Goal: Navigation & Orientation: Find specific page/section

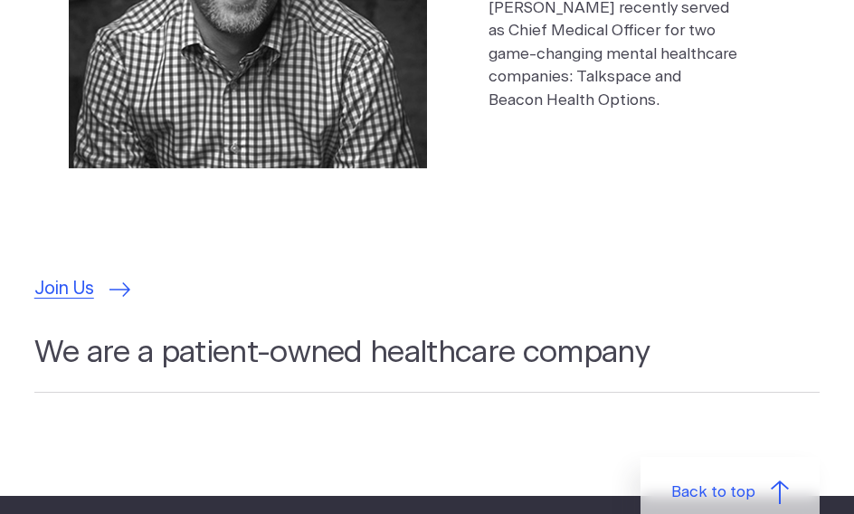
scroll to position [5311, 0]
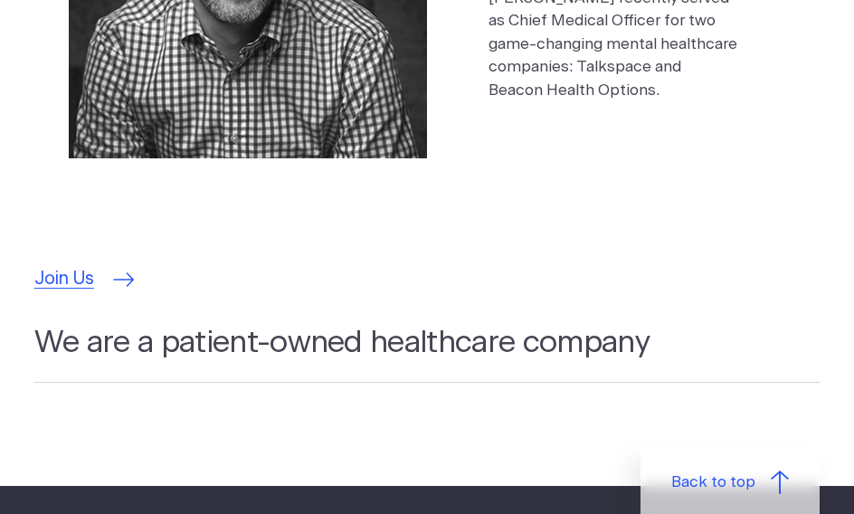
click at [79, 266] on span "Join Us" at bounding box center [64, 279] width 60 height 27
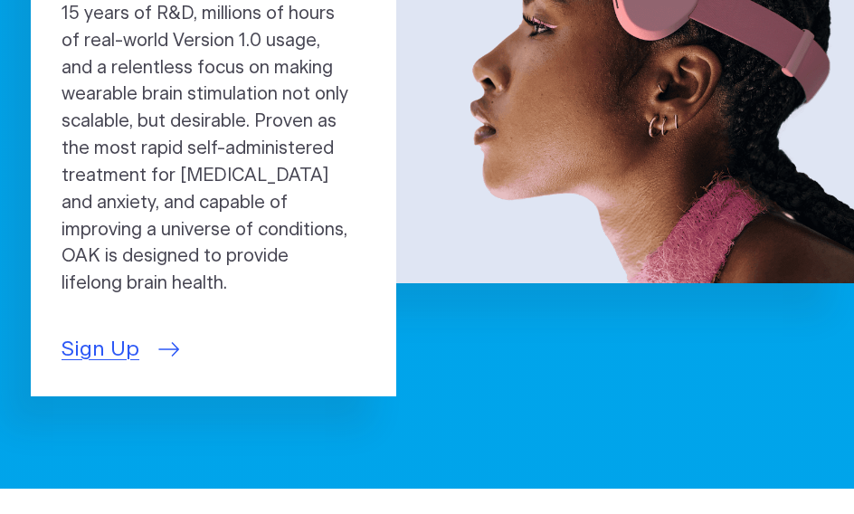
scroll to position [384, 0]
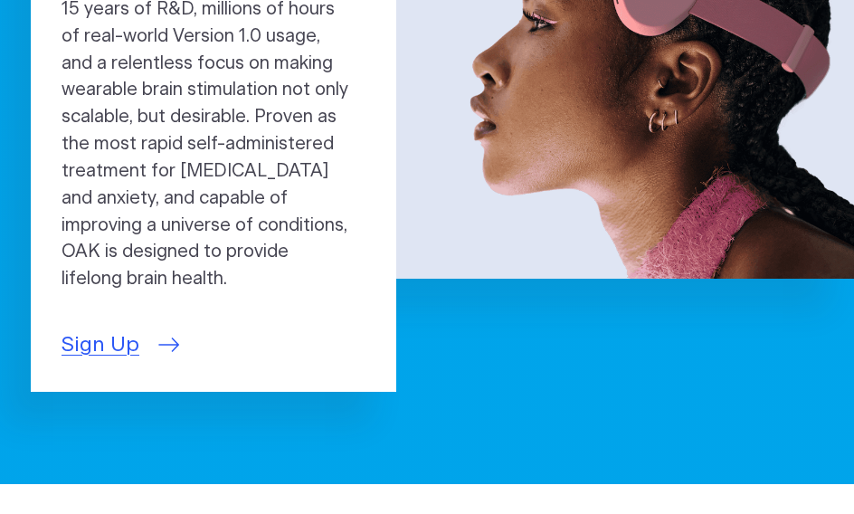
click at [122, 329] on span "Sign Up" at bounding box center [101, 345] width 78 height 32
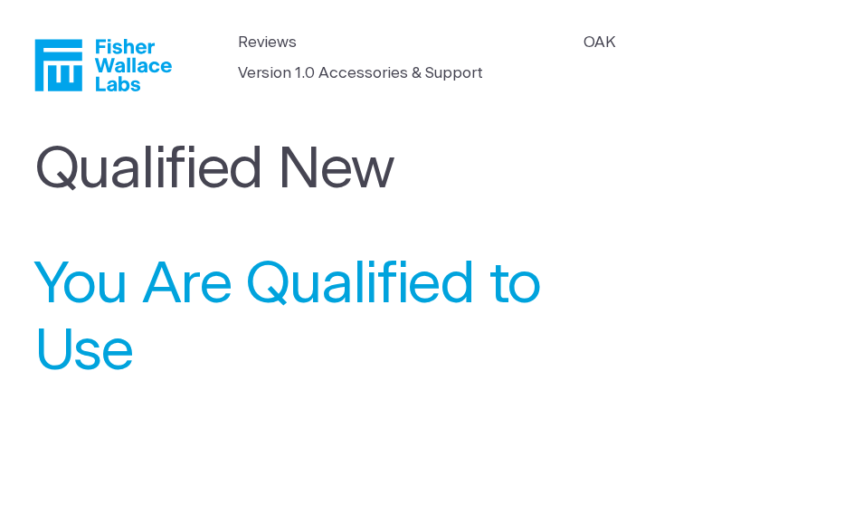
click at [81, 68] on icon "Fisher Wallace" at bounding box center [110, 65] width 124 height 52
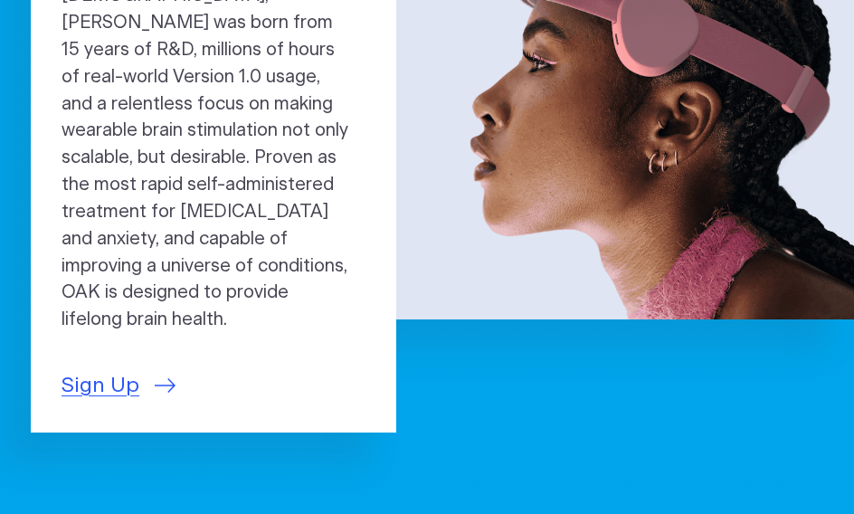
scroll to position [344, 0]
